Goal: Transaction & Acquisition: Obtain resource

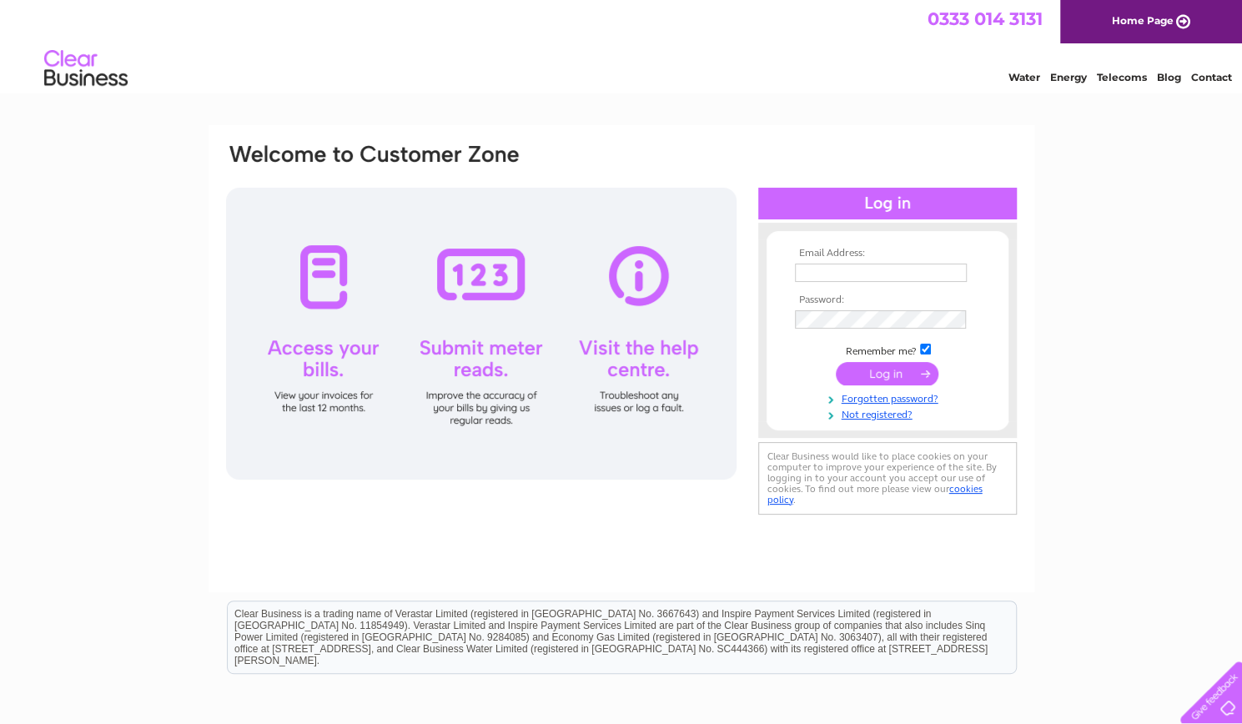
type input "kzoffice27@gmail.com"
click at [876, 370] on input "submit" at bounding box center [887, 373] width 103 height 23
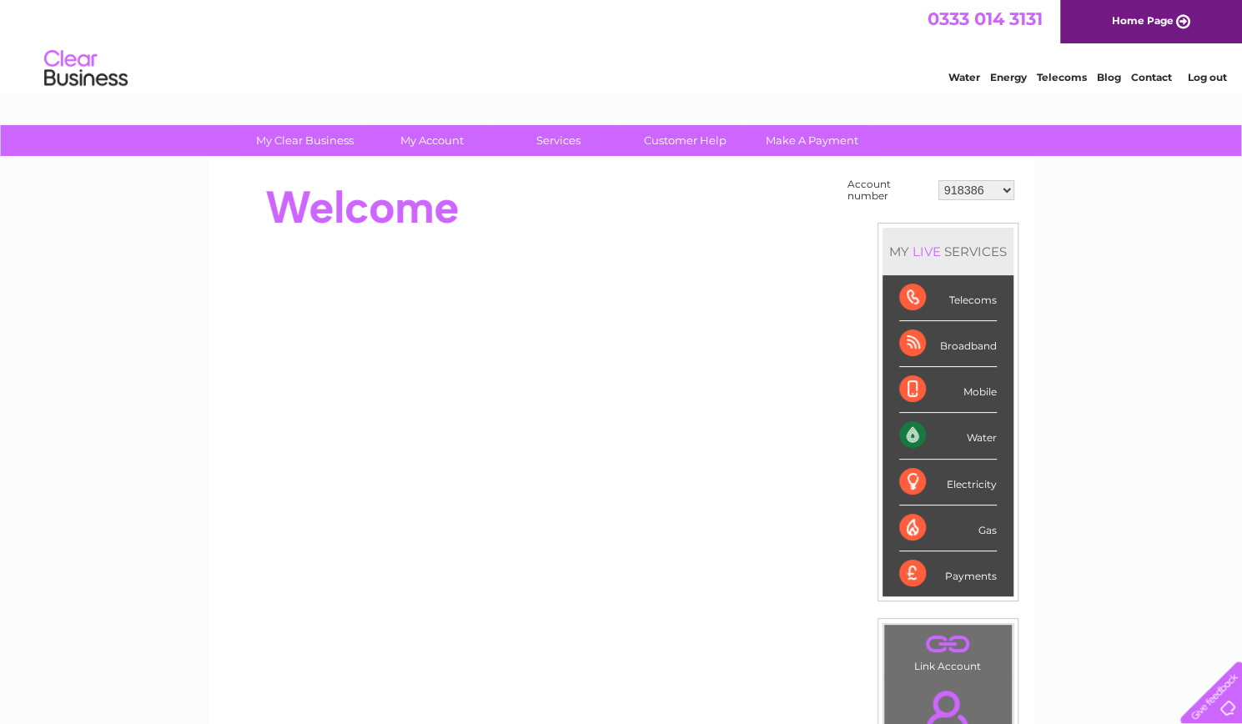
click at [993, 191] on select "918386 918390 30304075 30305766 30317575 30324876" at bounding box center [976, 190] width 76 height 20
select select "30317575"
click at [938, 180] on select "918386 918390 30304075 30305766 30317575 30324876" at bounding box center [976, 190] width 76 height 20
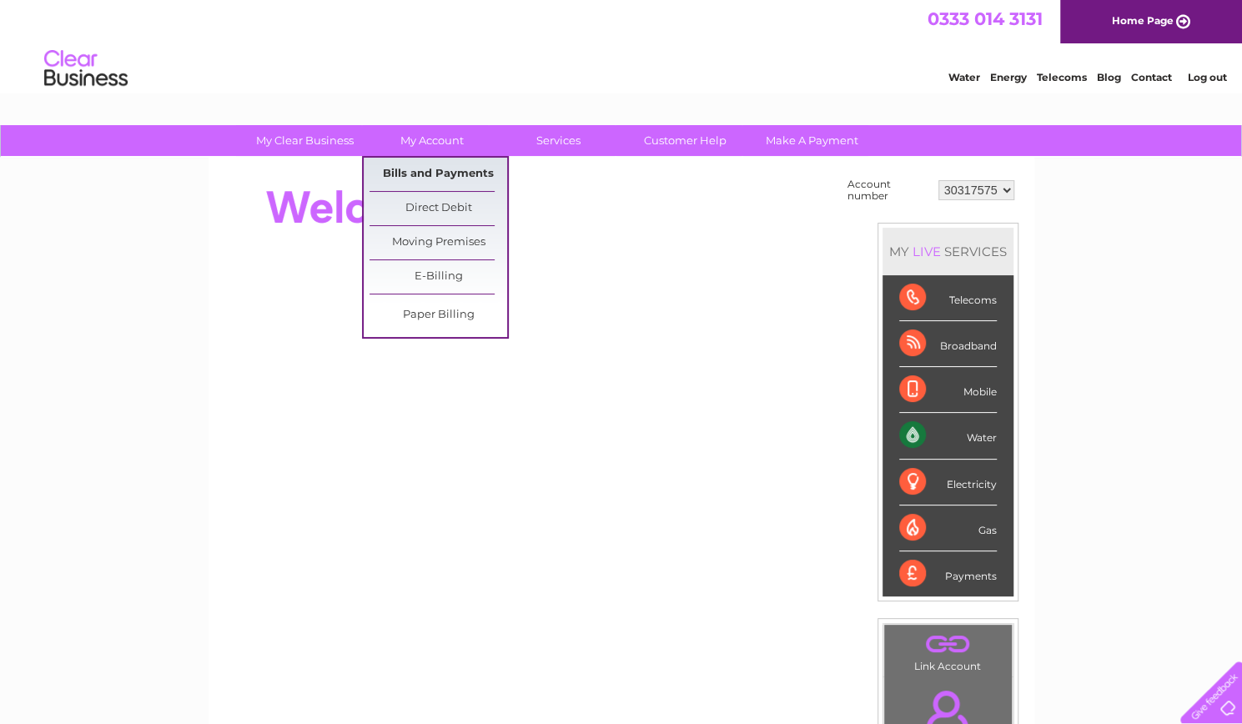
click at [400, 173] on link "Bills and Payments" at bounding box center [438, 174] width 138 height 33
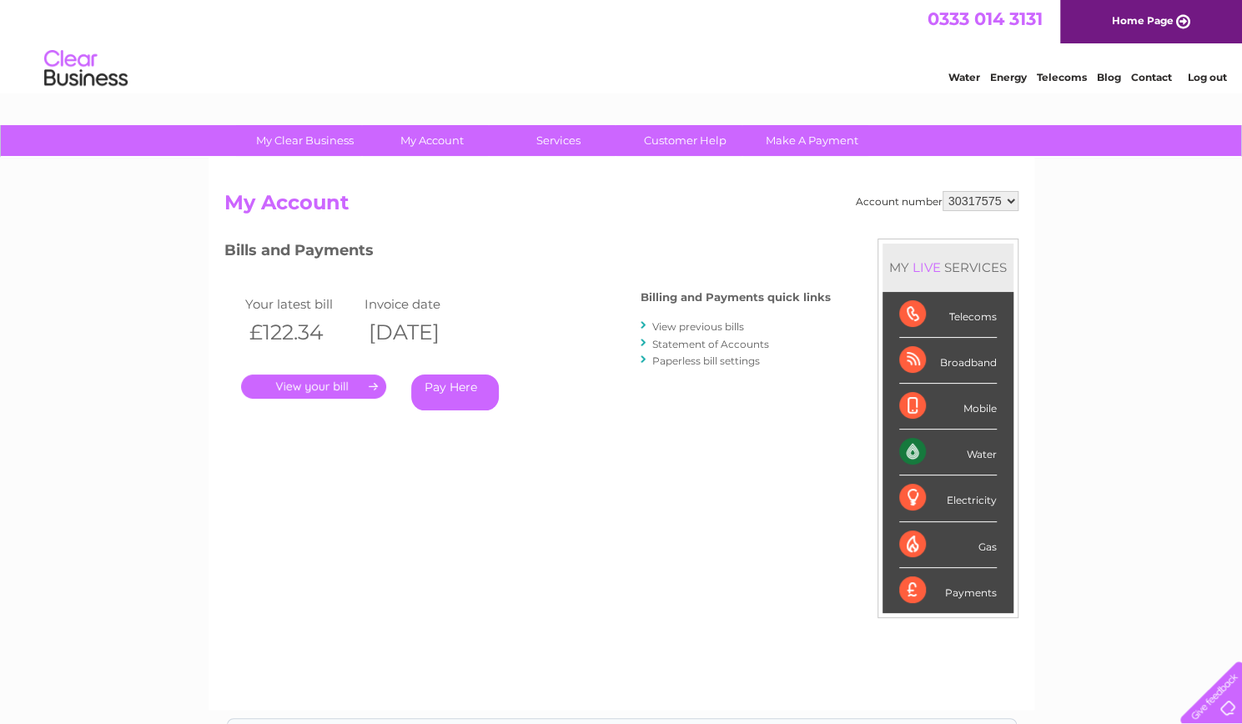
click at [297, 383] on link "." at bounding box center [313, 386] width 145 height 24
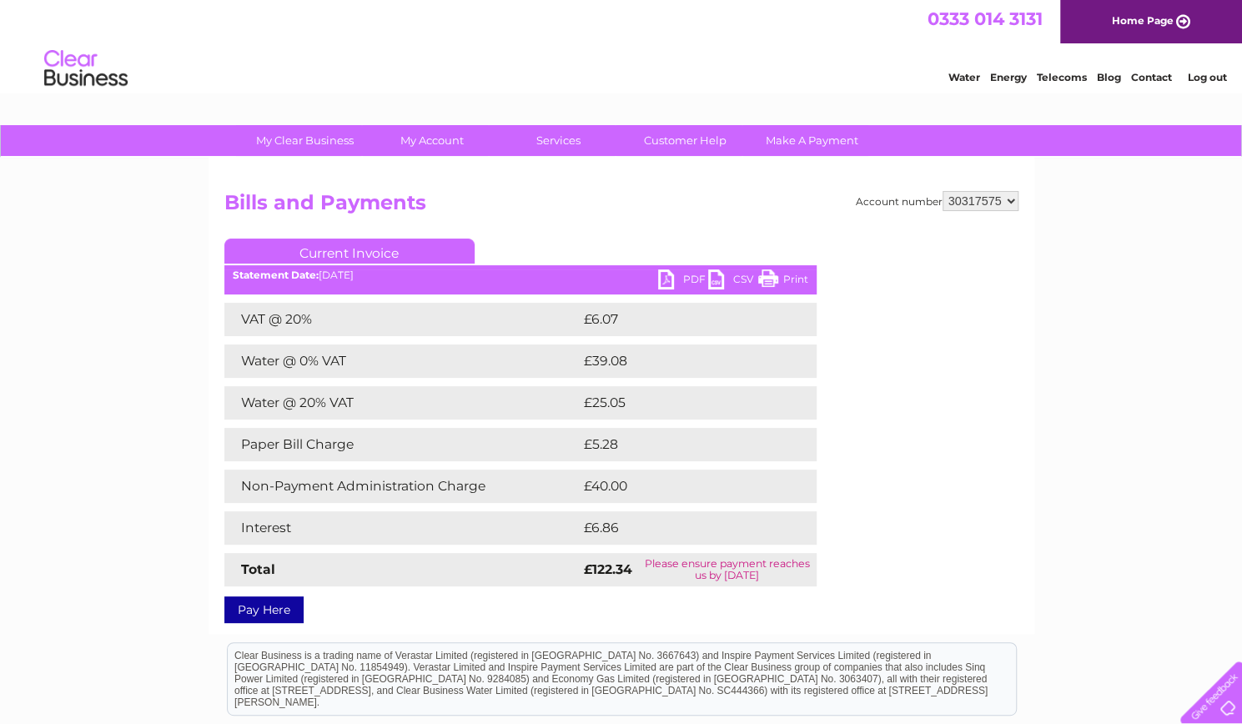
click at [665, 278] on link "PDF" at bounding box center [683, 281] width 50 height 24
click at [663, 276] on link "PDF" at bounding box center [683, 281] width 50 height 24
click at [673, 279] on link "PDF" at bounding box center [683, 281] width 50 height 24
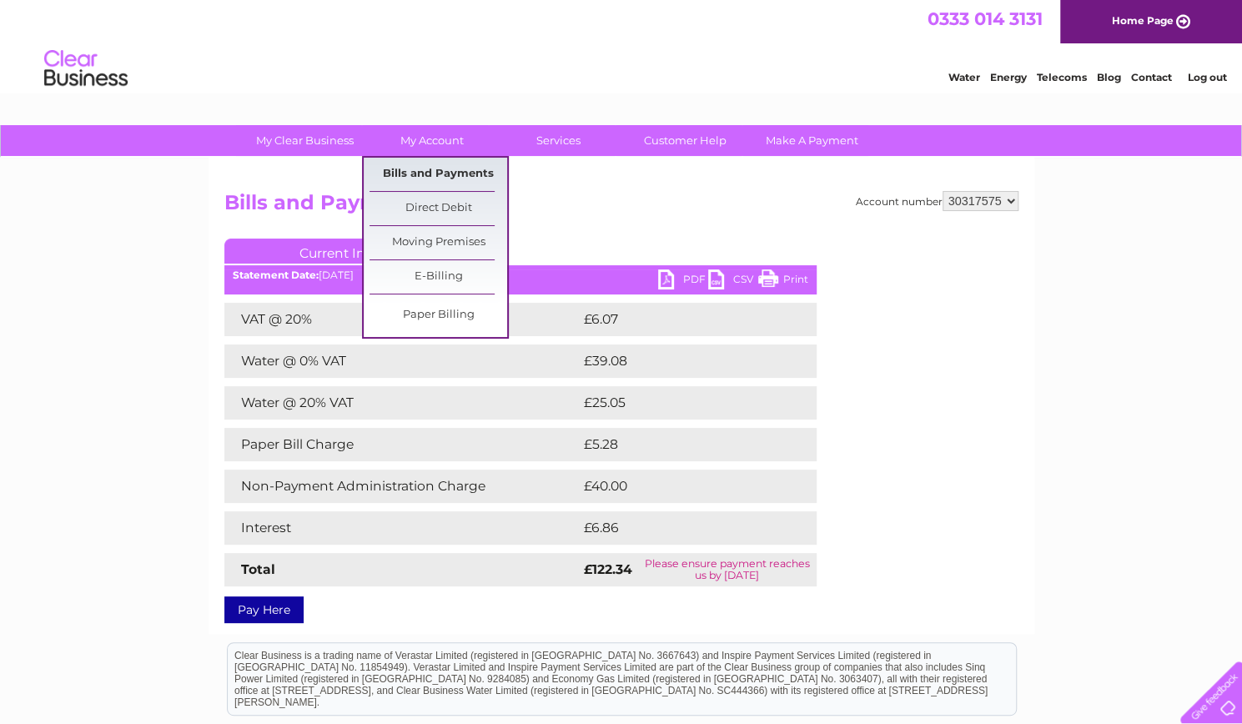
click at [401, 176] on link "Bills and Payments" at bounding box center [438, 174] width 138 height 33
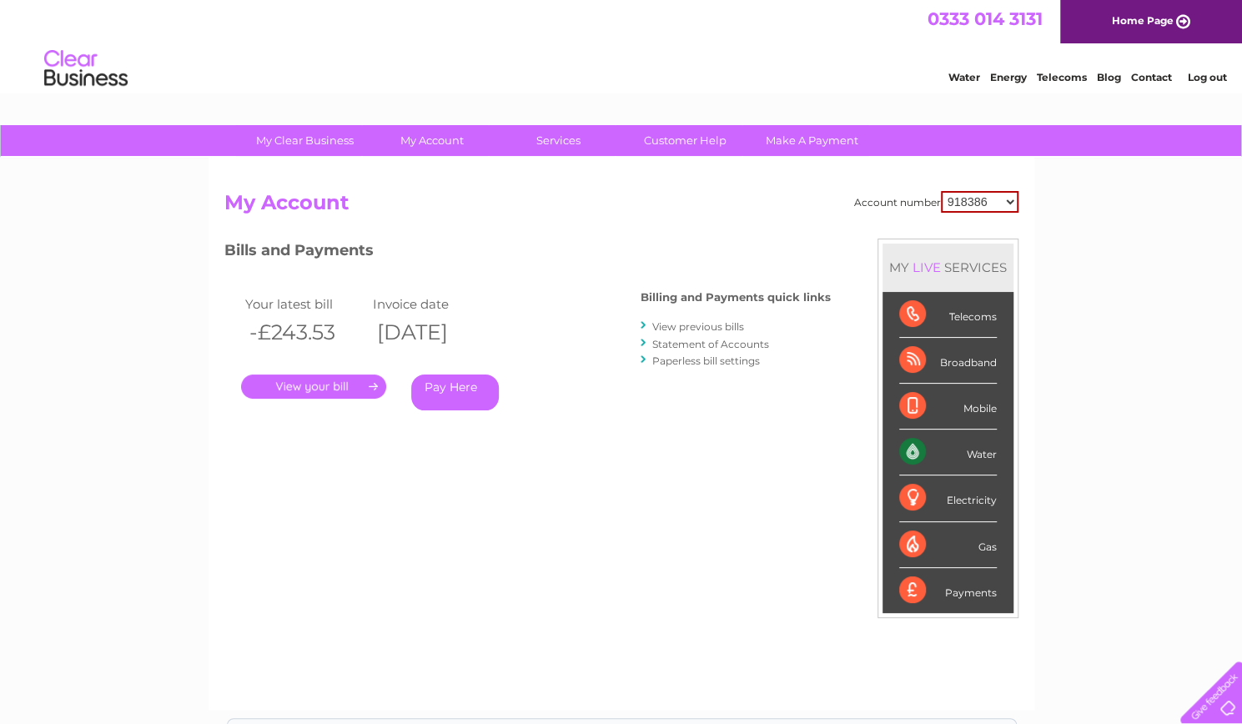
click at [703, 329] on link "View previous bills" at bounding box center [698, 326] width 92 height 13
